Goal: Task Accomplishment & Management: Manage account settings

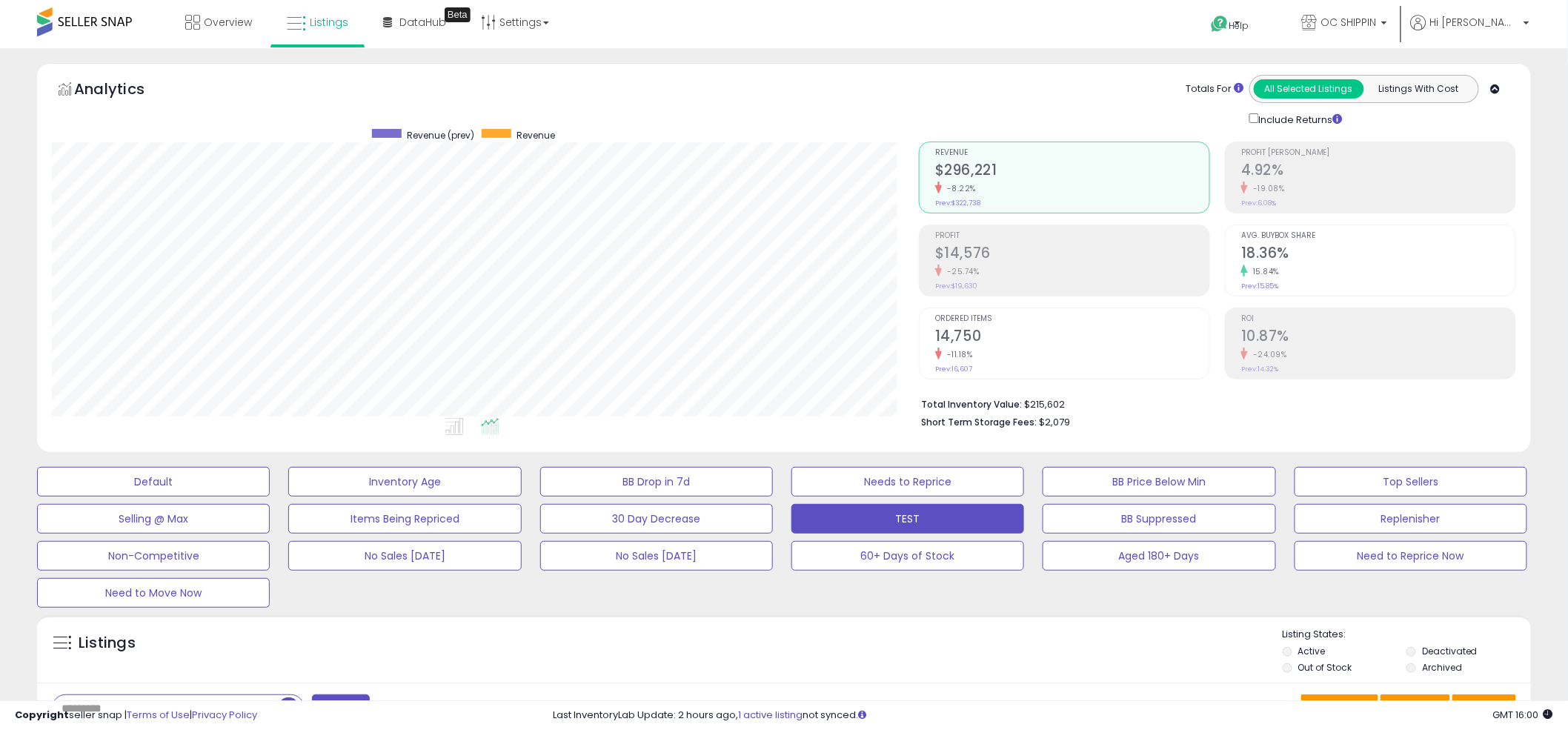
scroll to position [304, 867]
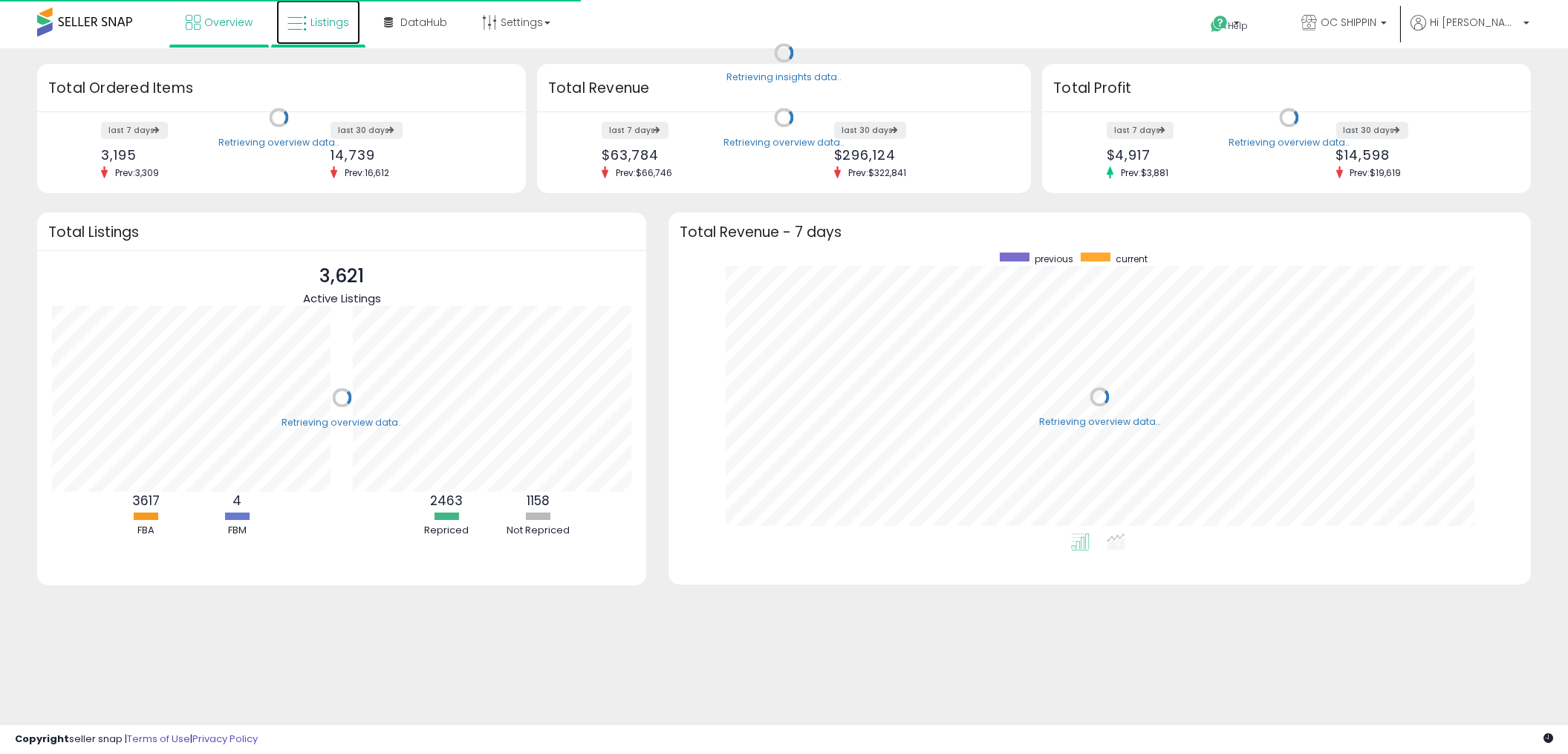
click at [305, 26] on icon at bounding box center [296, 23] width 19 height 19
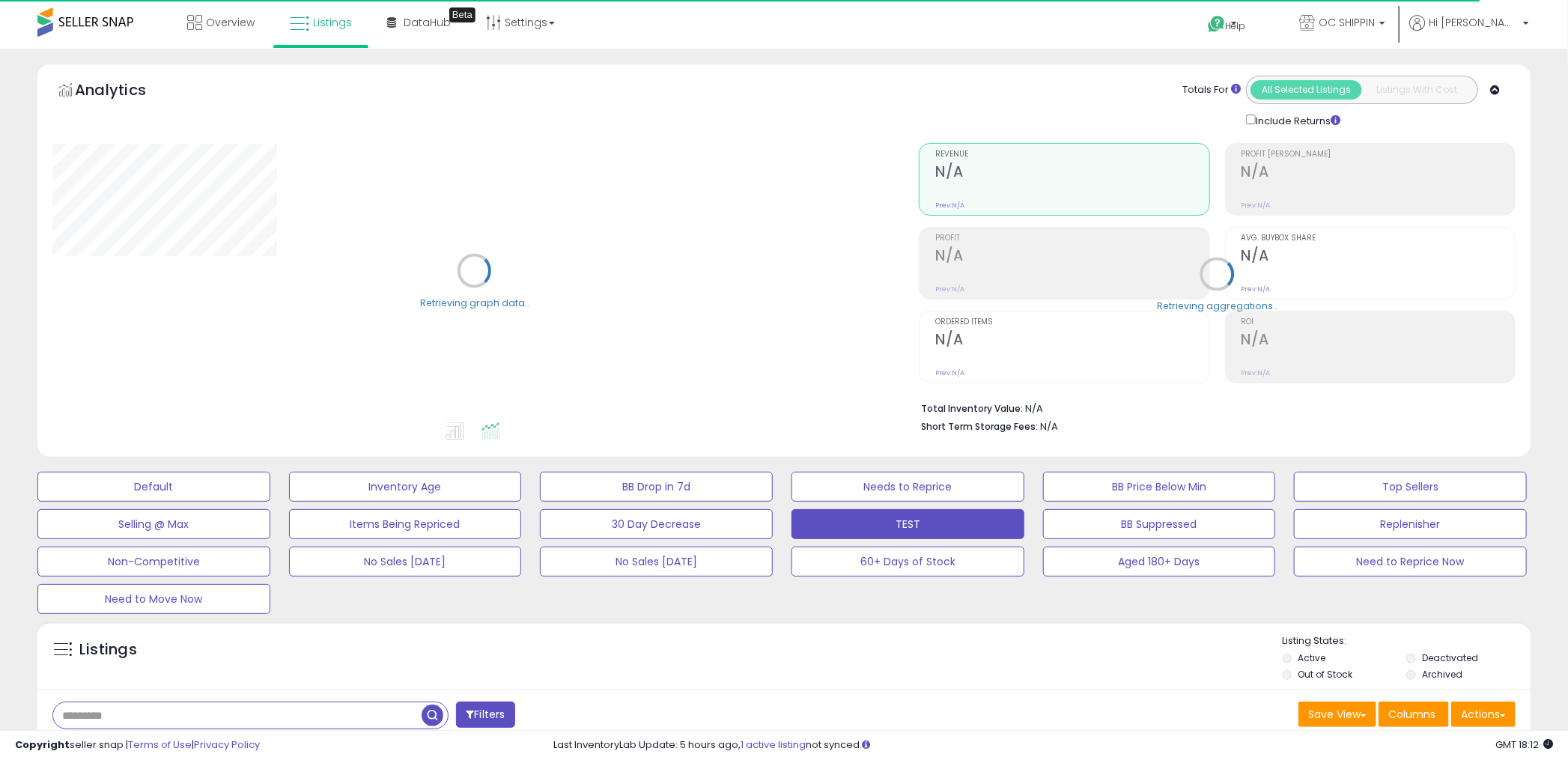
click at [91, 716] on input "text" at bounding box center [237, 715] width 368 height 26
type input "***"
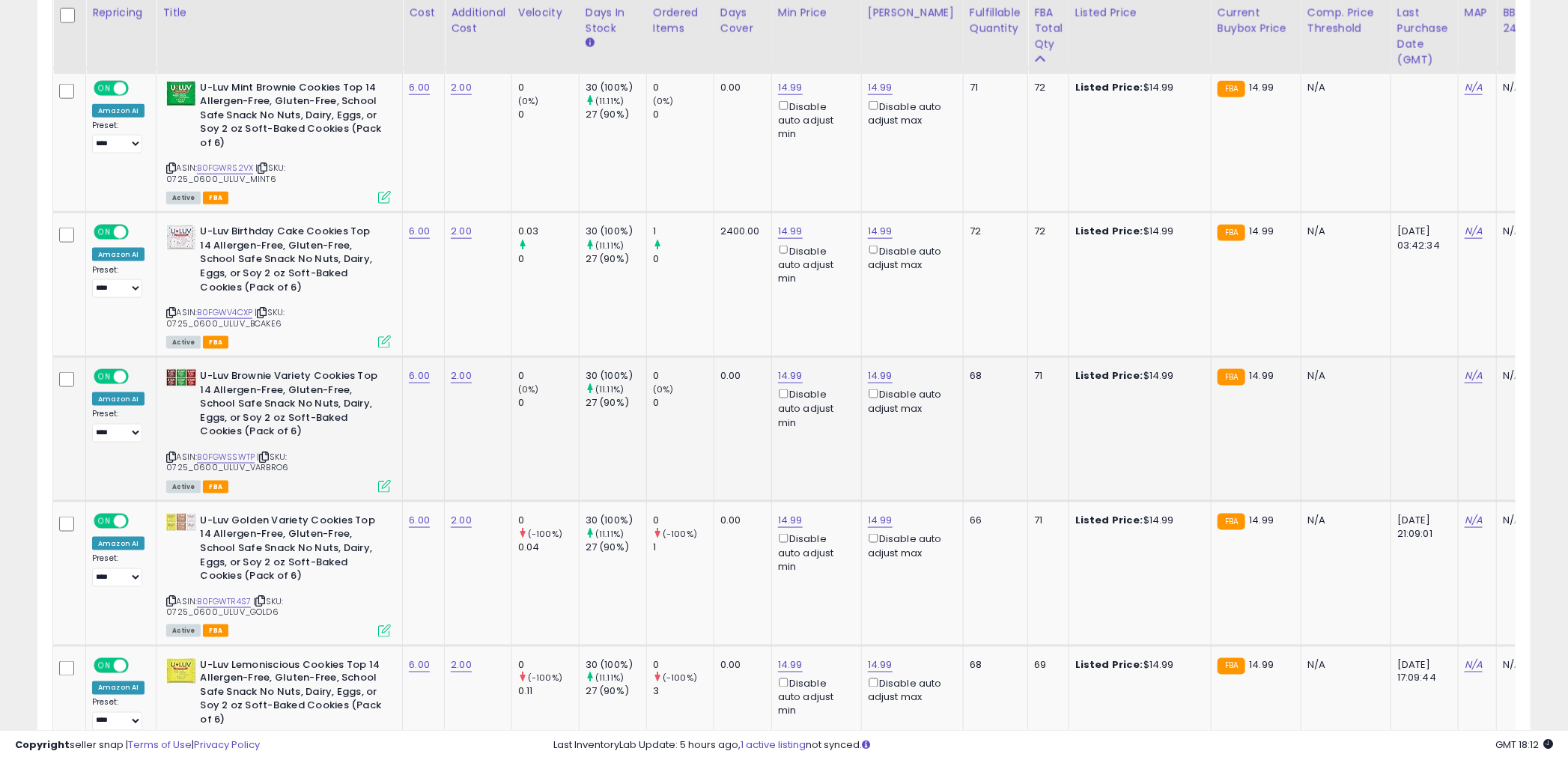
scroll to position [307, 866]
click at [167, 453] on icon at bounding box center [172, 457] width 10 height 8
click at [771, 168] on td "14.99 Disable auto adjust min" at bounding box center [816, 141] width 90 height 145
click at [777, 165] on td "14.99 Disable auto adjust min" at bounding box center [816, 141] width 90 height 145
